Goal: Find contact information: Find contact information

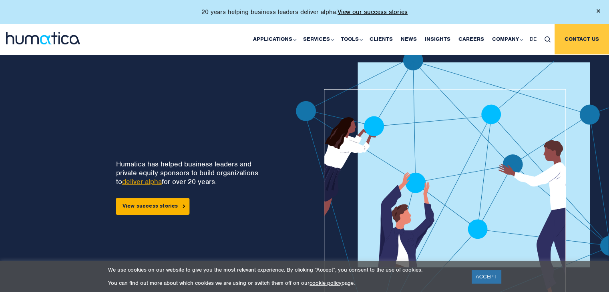
click at [578, 40] on link "Contact us" at bounding box center [582, 39] width 54 height 30
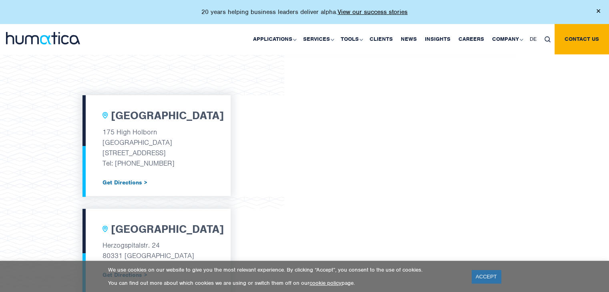
scroll to position [240, 0]
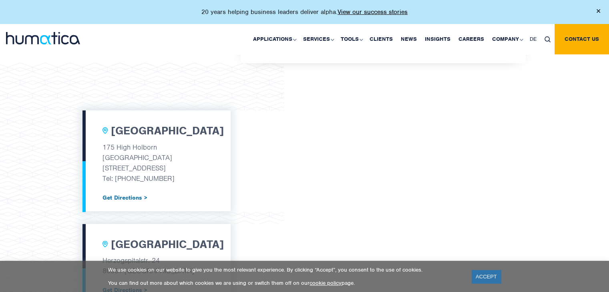
copy p "+44 (0) 7480 211237"
drag, startPoint x: 114, startPoint y: 178, endPoint x: 184, endPoint y: 177, distance: 70.5
click at [189, 176] on p "Tel: +44 (0) 7480 211237" at bounding box center [157, 178] width 108 height 10
